Goal: Transaction & Acquisition: Purchase product/service

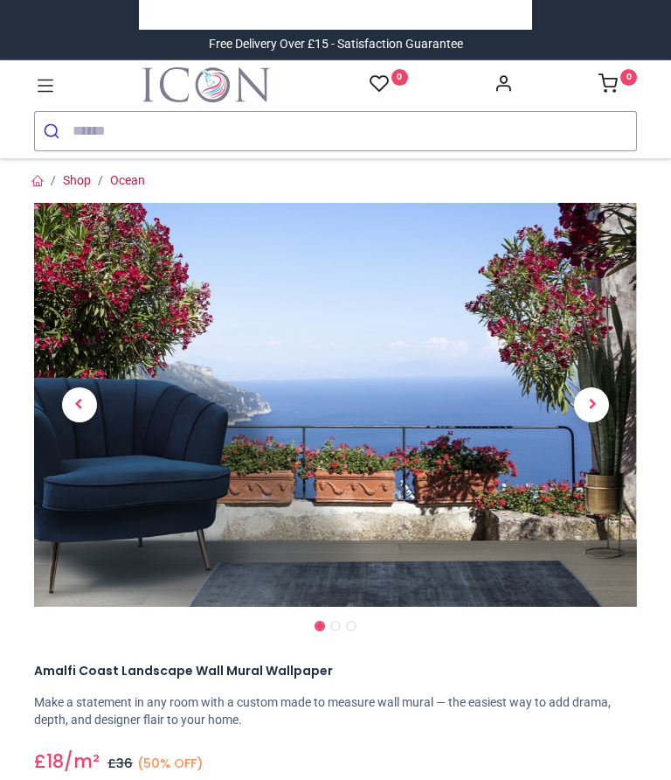
click at [607, 417] on link at bounding box center [592, 405] width 91 height 283
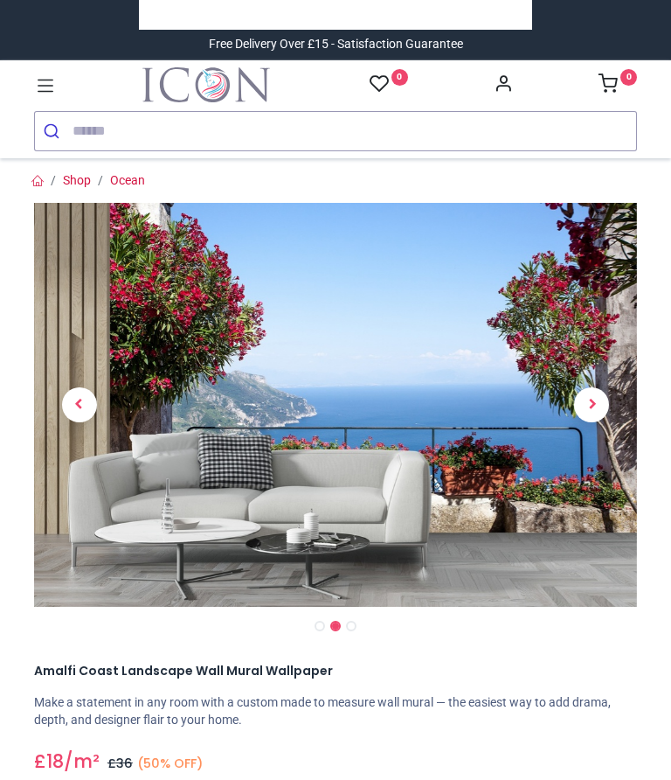
click at [605, 418] on link at bounding box center [592, 405] width 91 height 283
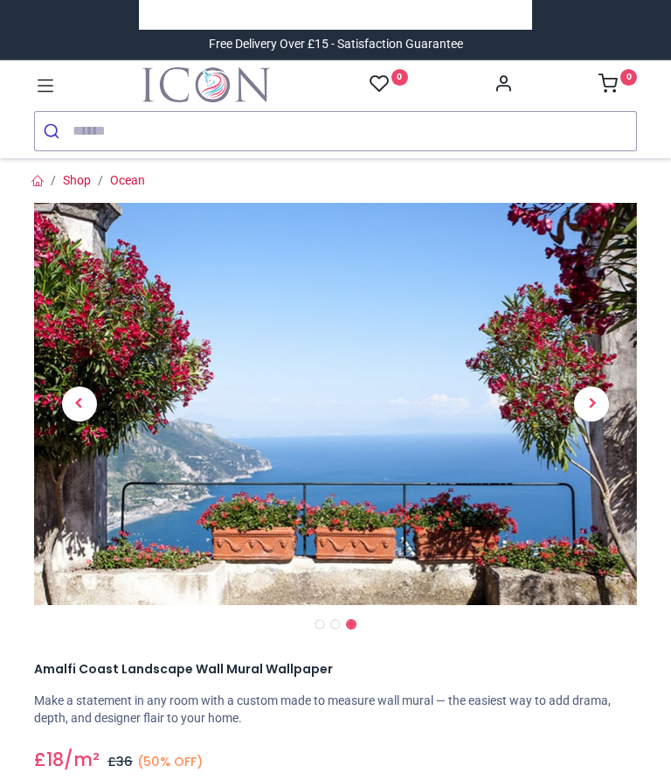
click at [78, 421] on link at bounding box center [79, 403] width 91 height 281
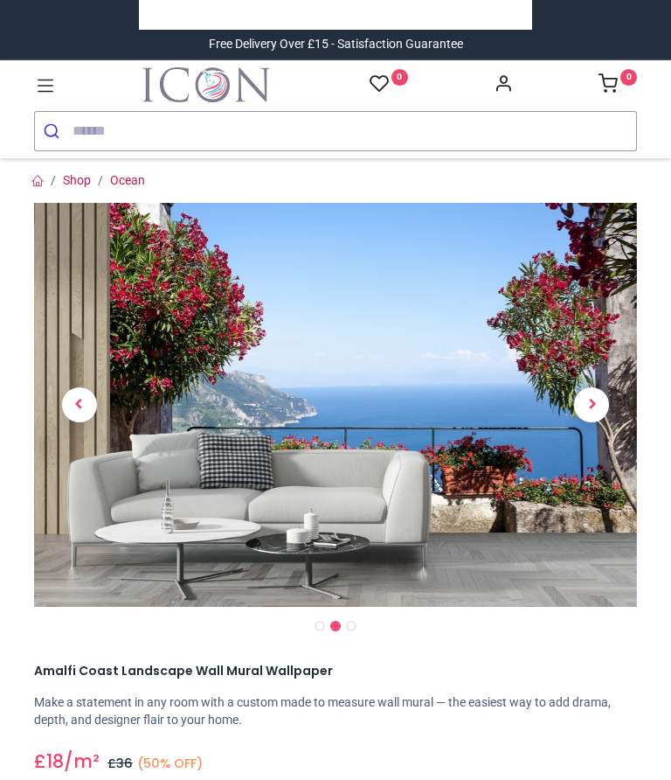
click at [80, 413] on span "Previous" at bounding box center [79, 404] width 35 height 35
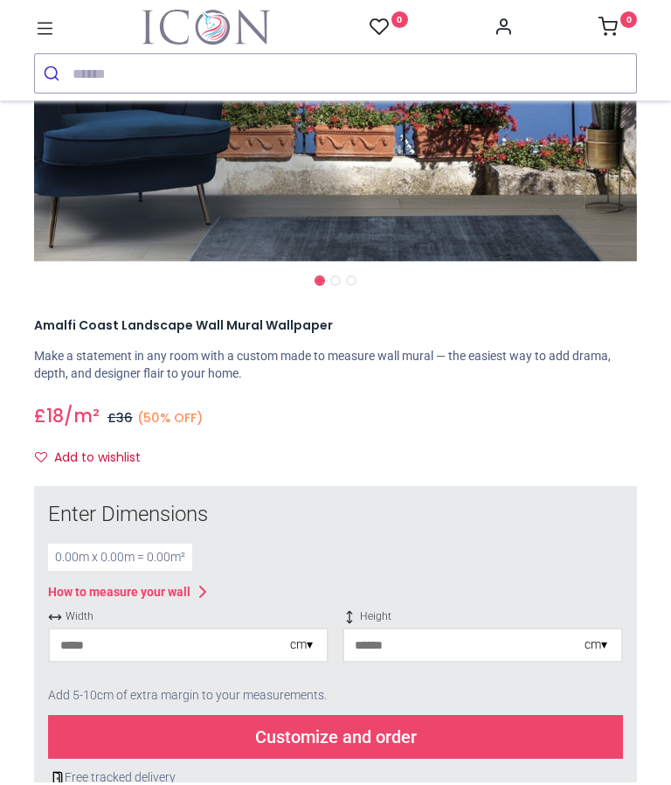
scroll to position [293, 0]
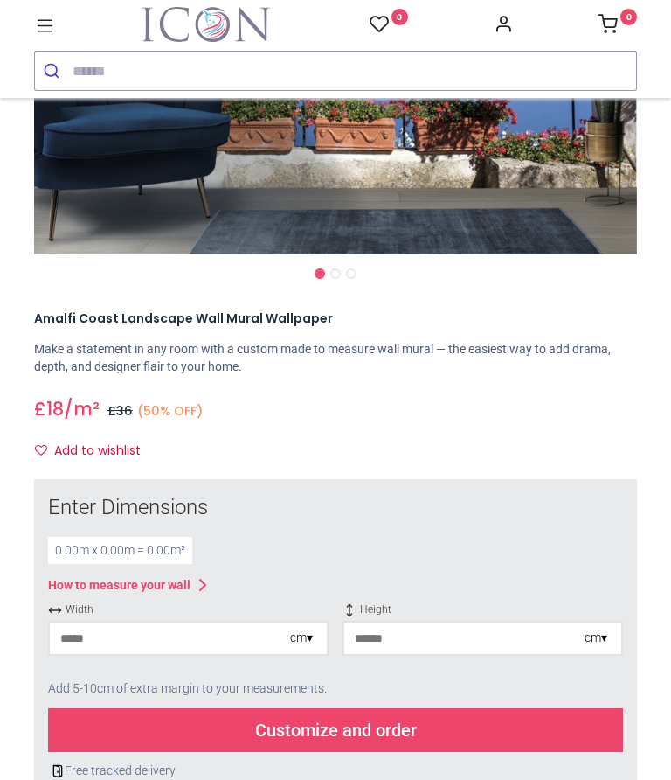
click at [142, 548] on div "0.00 m x 0.00 m = 0.00 m²" at bounding box center [120, 551] width 144 height 28
click at [191, 638] on input "number" at bounding box center [170, 637] width 240 height 31
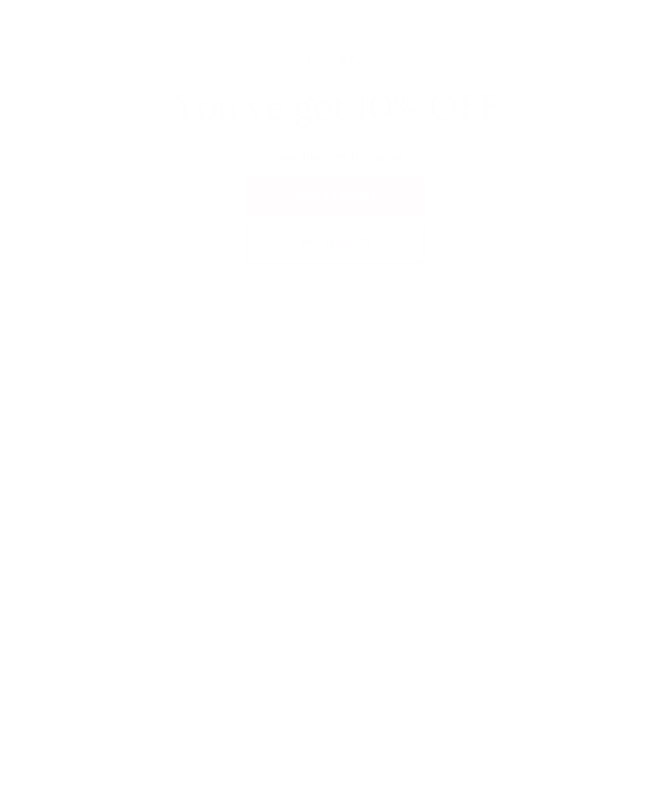
scroll to position [475, 0]
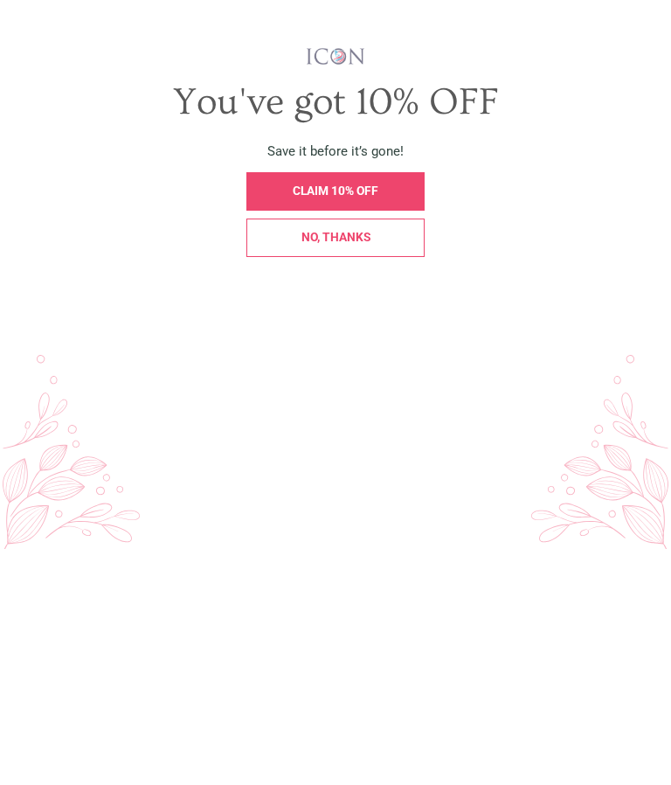
type input "***"
click at [368, 466] on span "No, thanks" at bounding box center [336, 473] width 69 height 14
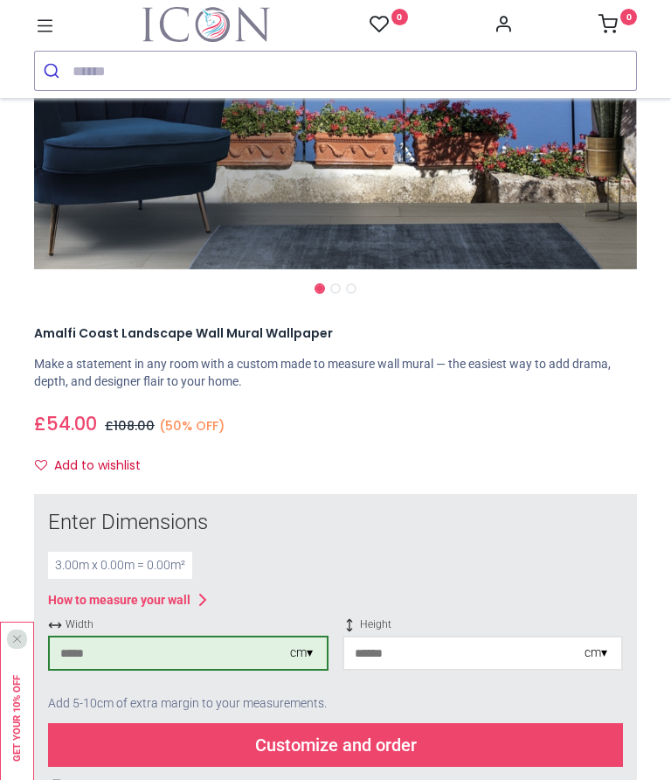
scroll to position [307, 0]
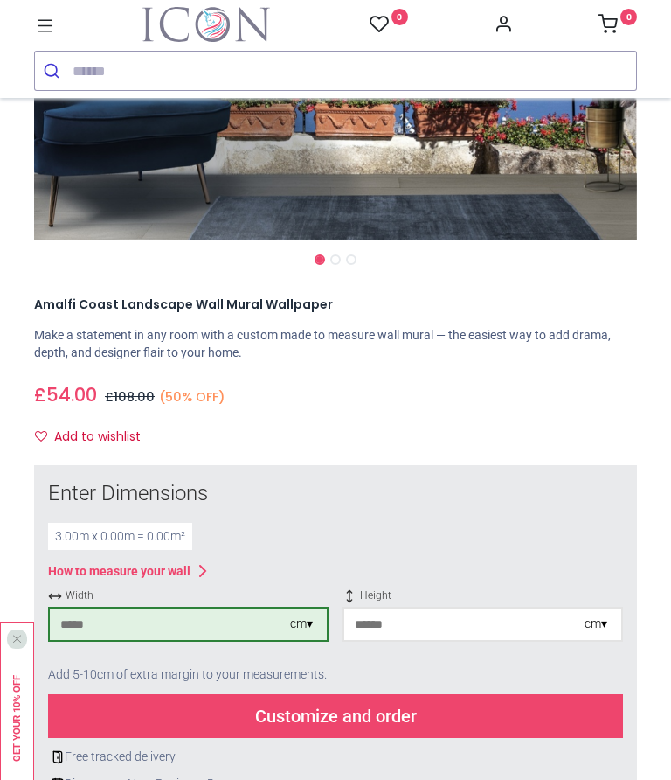
click at [441, 616] on input "number" at bounding box center [464, 623] width 240 height 31
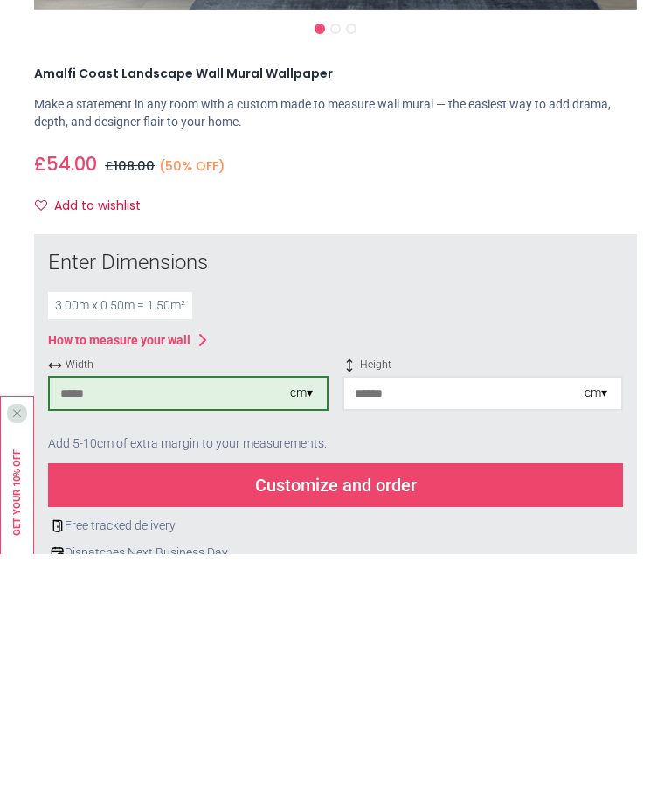
type input "**"
click at [375, 694] on div "Customize and order" at bounding box center [335, 716] width 575 height 44
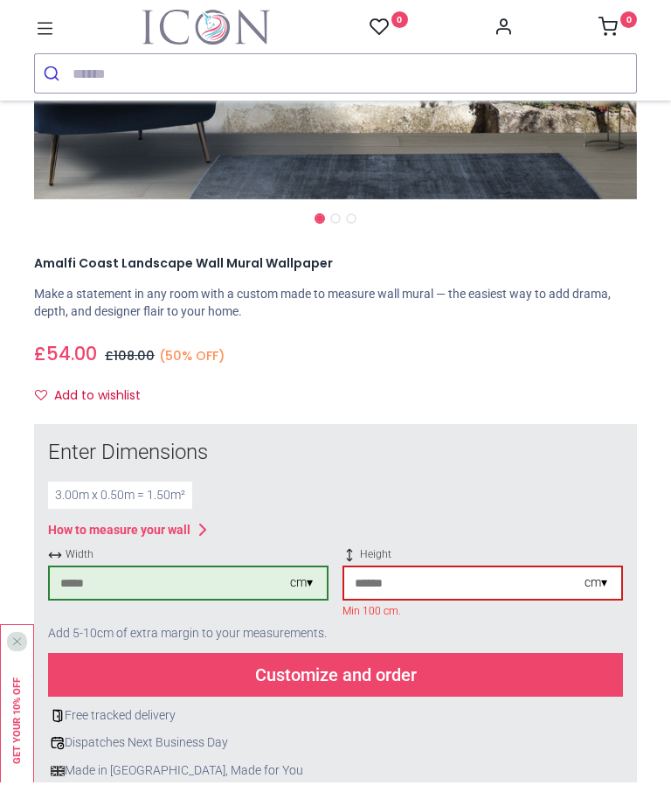
scroll to position [351, 0]
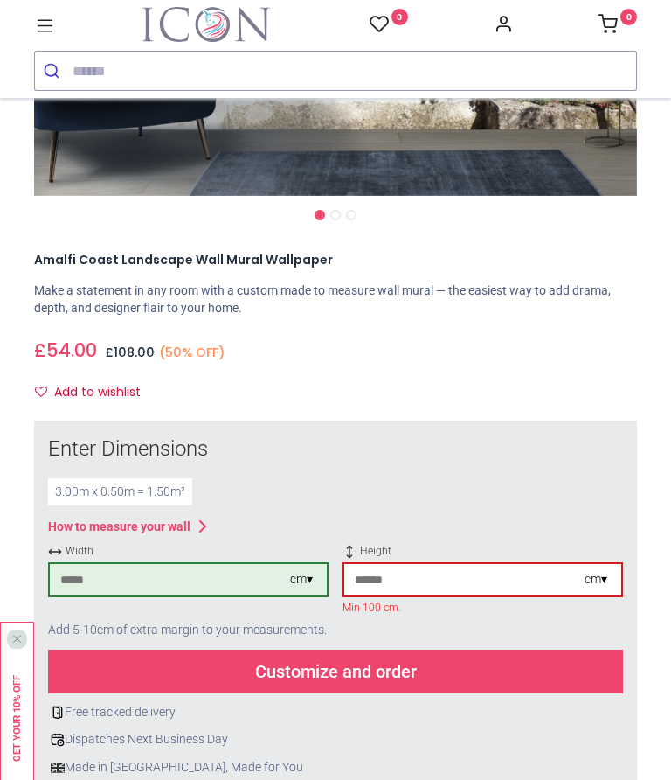
click at [145, 580] on input "***" at bounding box center [170, 579] width 240 height 31
